Goal: Information Seeking & Learning: Learn about a topic

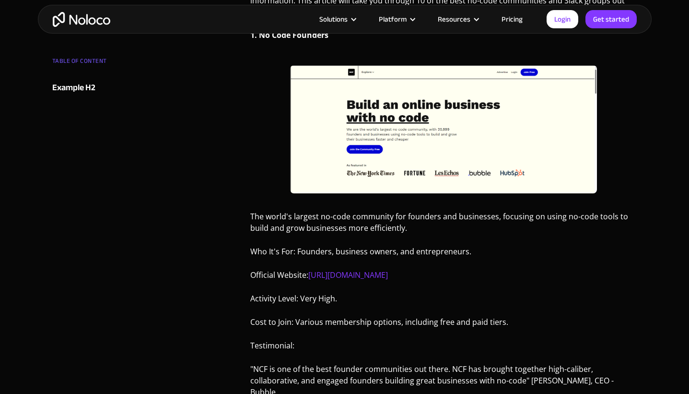
scroll to position [504, 0]
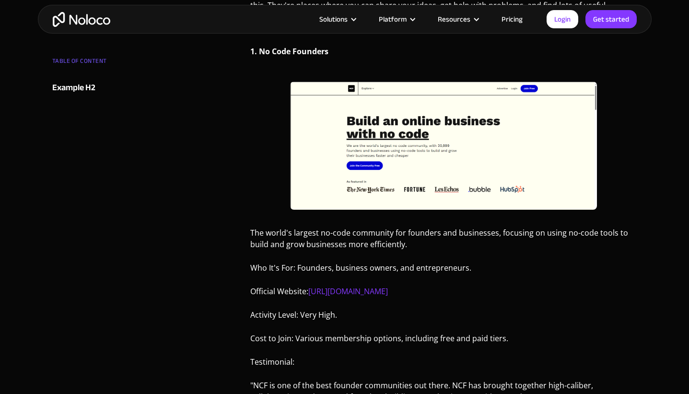
click at [370, 166] on img at bounding box center [443, 146] width 307 height 128
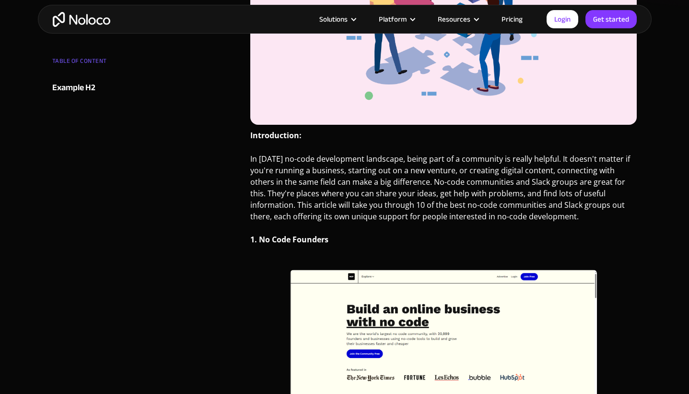
scroll to position [313, 0]
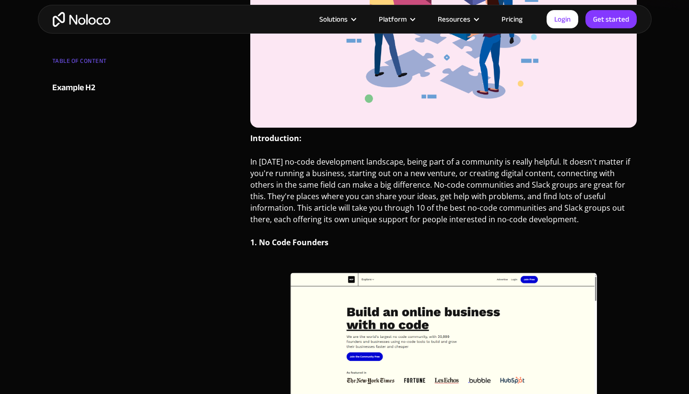
drag, startPoint x: 311, startPoint y: 244, endPoint x: 321, endPoint y: 249, distance: 10.9
click at [311, 244] on strong "1. No Code Founders" at bounding box center [289, 242] width 78 height 11
click at [380, 276] on img at bounding box center [443, 336] width 307 height 128
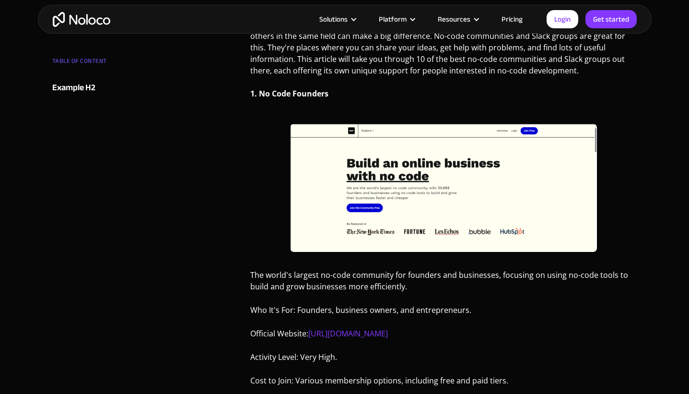
scroll to position [623, 0]
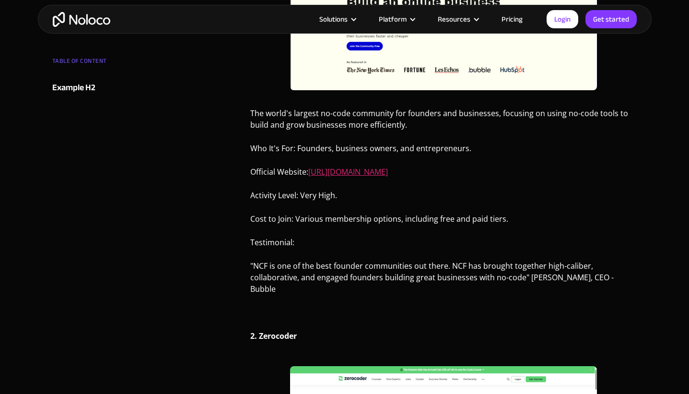
click at [361, 173] on link "[URL][DOMAIN_NAME]" at bounding box center [348, 171] width 80 height 11
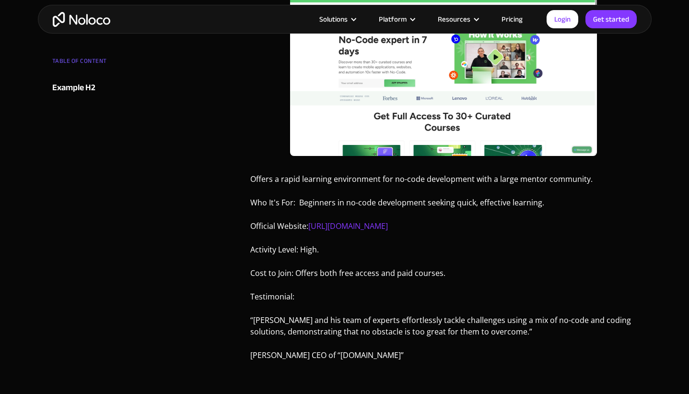
scroll to position [996, 0]
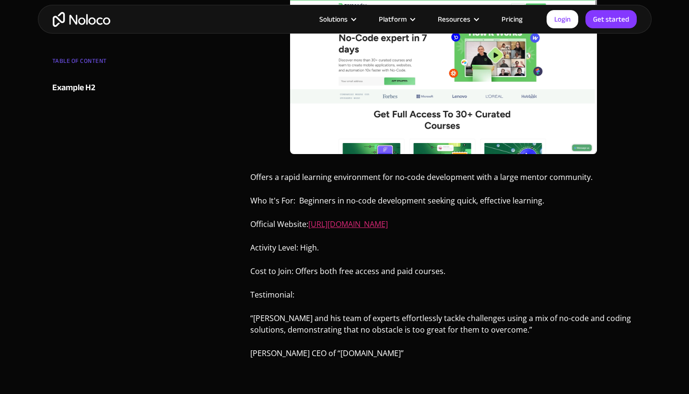
click at [371, 225] on link "[URL][DOMAIN_NAME]" at bounding box center [348, 224] width 80 height 11
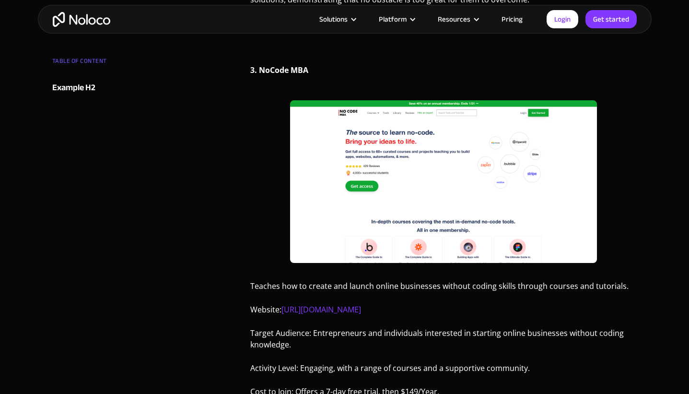
scroll to position [1329, 0]
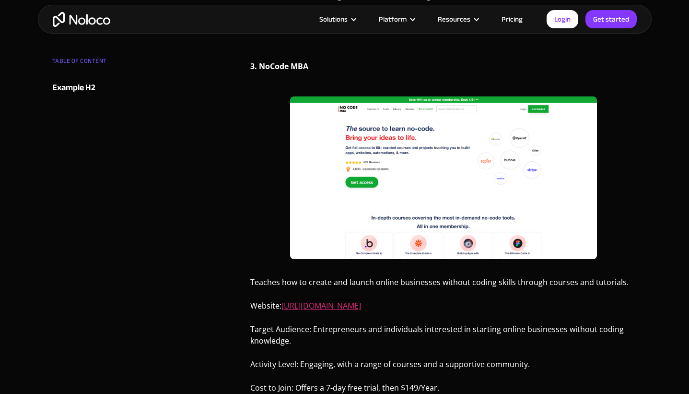
click at [347, 305] on link "[URL][DOMAIN_NAME]" at bounding box center [321, 305] width 80 height 11
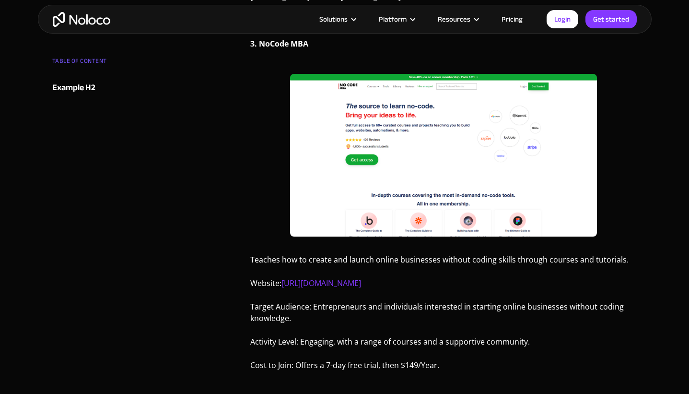
scroll to position [1344, 0]
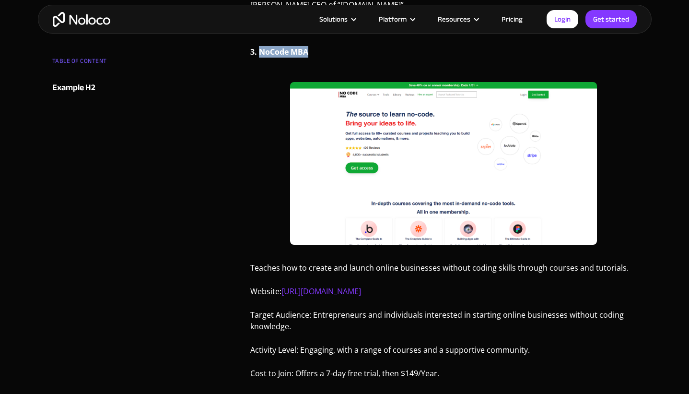
drag, startPoint x: 311, startPoint y: 56, endPoint x: 259, endPoint y: 51, distance: 52.5
click at [259, 51] on p "3. NoCode MBA" at bounding box center [443, 55] width 387 height 19
copy strong "NoCode MBA"
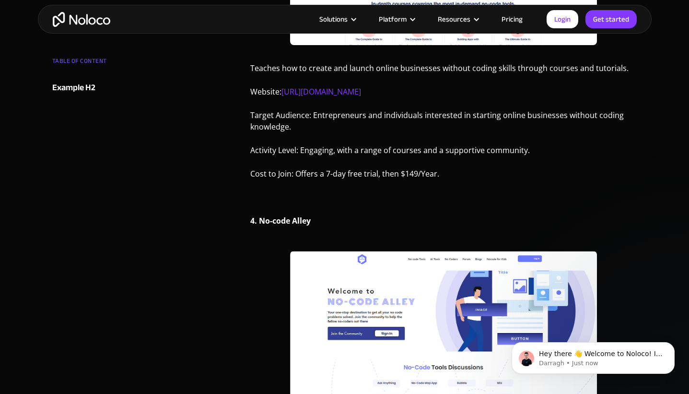
scroll to position [1491, 0]
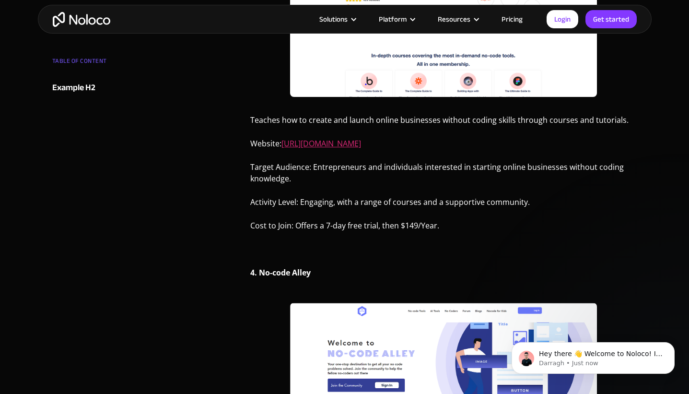
drag, startPoint x: 386, startPoint y: 143, endPoint x: 283, endPoint y: 144, distance: 102.6
click at [283, 144] on p "Website: https://www.nocode.mba/" at bounding box center [443, 147] width 387 height 19
click at [322, 145] on link "[URL][DOMAIN_NAME]" at bounding box center [321, 143] width 80 height 11
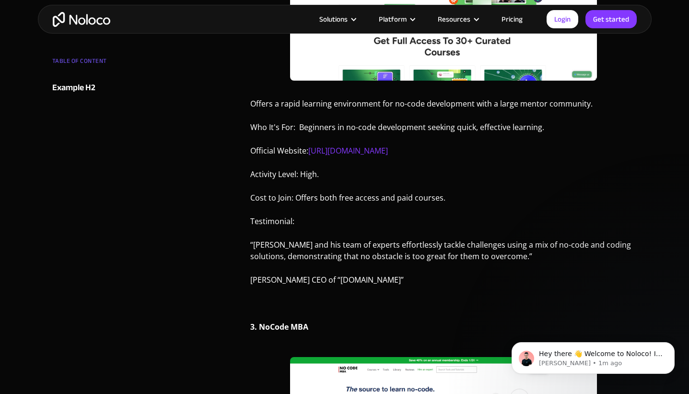
scroll to position [1059, 0]
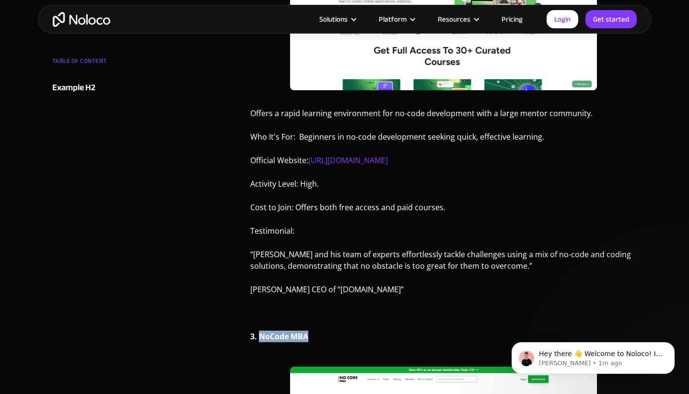
drag, startPoint x: 324, startPoint y: 116, endPoint x: 258, endPoint y: 115, distance: 65.7
click at [258, 330] on p "3. NoCode MBA" at bounding box center [443, 339] width 387 height 19
copy strong "NoCode MBA"
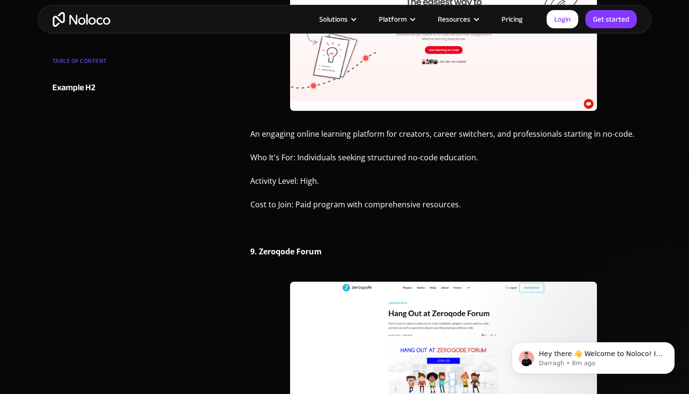
scroll to position [3629, 0]
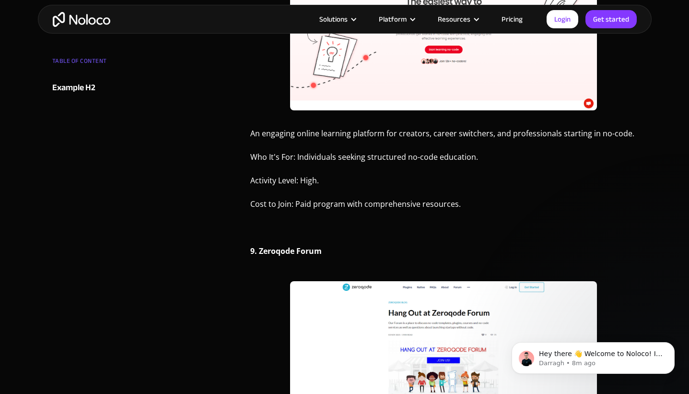
drag, startPoint x: 363, startPoint y: 331, endPoint x: 315, endPoint y: 331, distance: 48.4
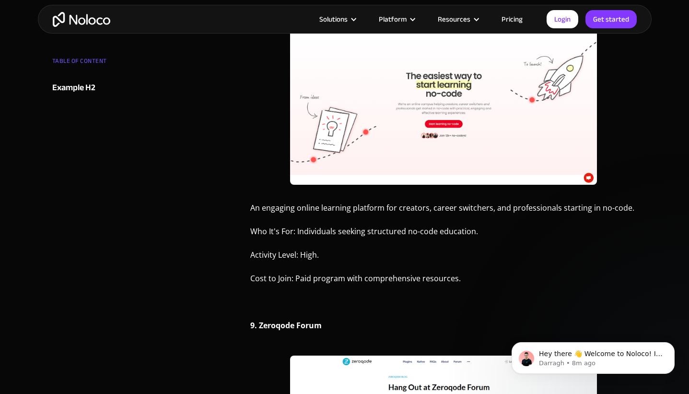
scroll to position [3520, 0]
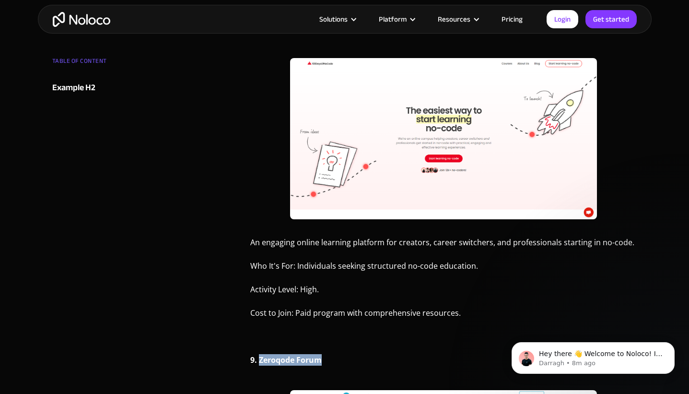
drag, startPoint x: 308, startPoint y: 141, endPoint x: 259, endPoint y: 140, distance: 48.4
click at [259, 354] on p "9. Zeroqode Forum" at bounding box center [443, 363] width 387 height 19
copy strong "Zeroqode Forum"
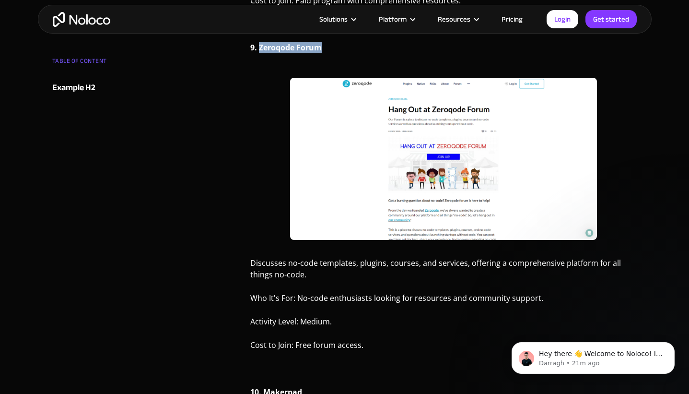
scroll to position [3814, 0]
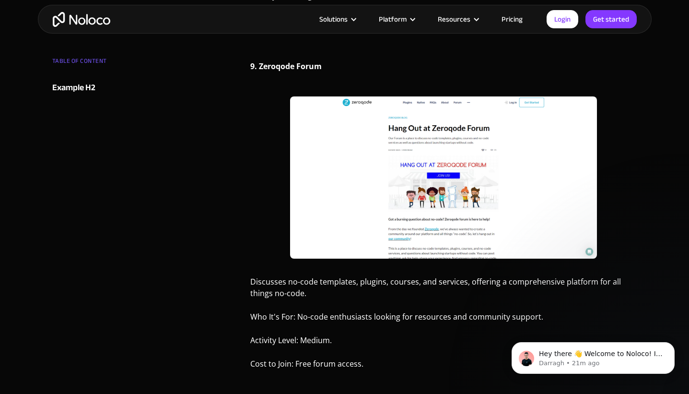
drag, startPoint x: 309, startPoint y: 192, endPoint x: 265, endPoint y: 191, distance: 44.1
copy strong "Makerpad"
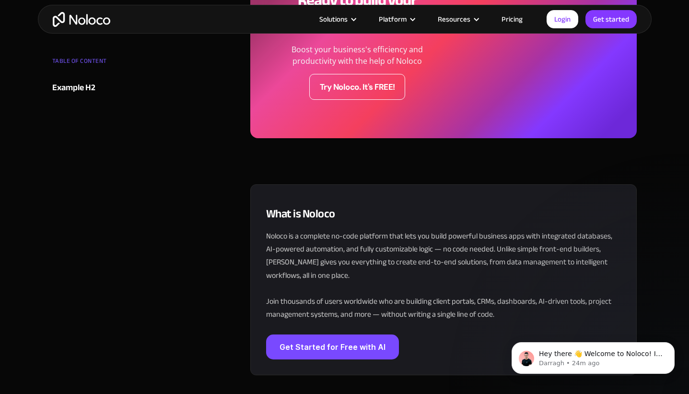
scroll to position [5124, 0]
